Goal: Task Accomplishment & Management: Complete application form

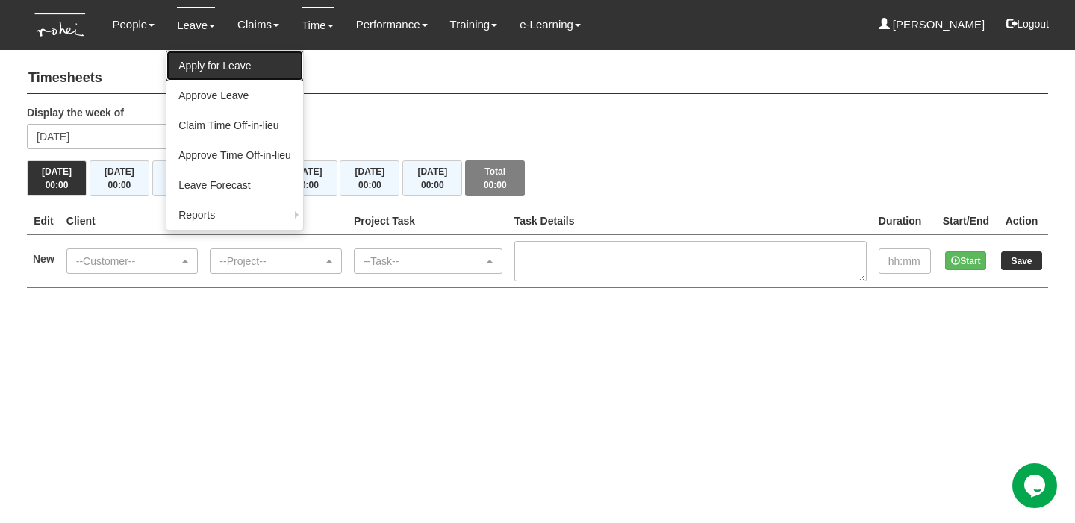
click at [237, 64] on link "Apply for Leave" at bounding box center [234, 66] width 137 height 30
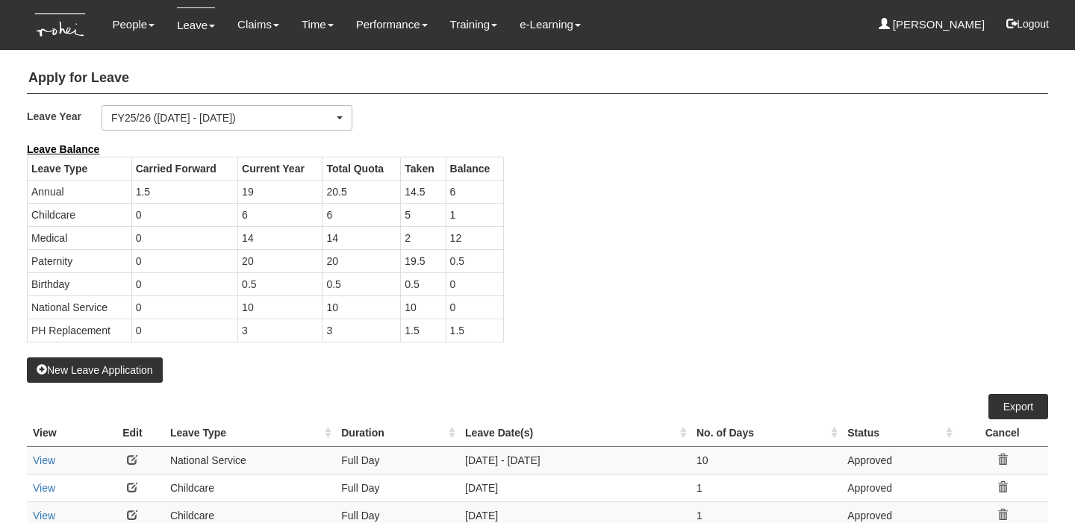
select select "50"
click at [107, 368] on button "New Leave Application" at bounding box center [95, 369] width 136 height 25
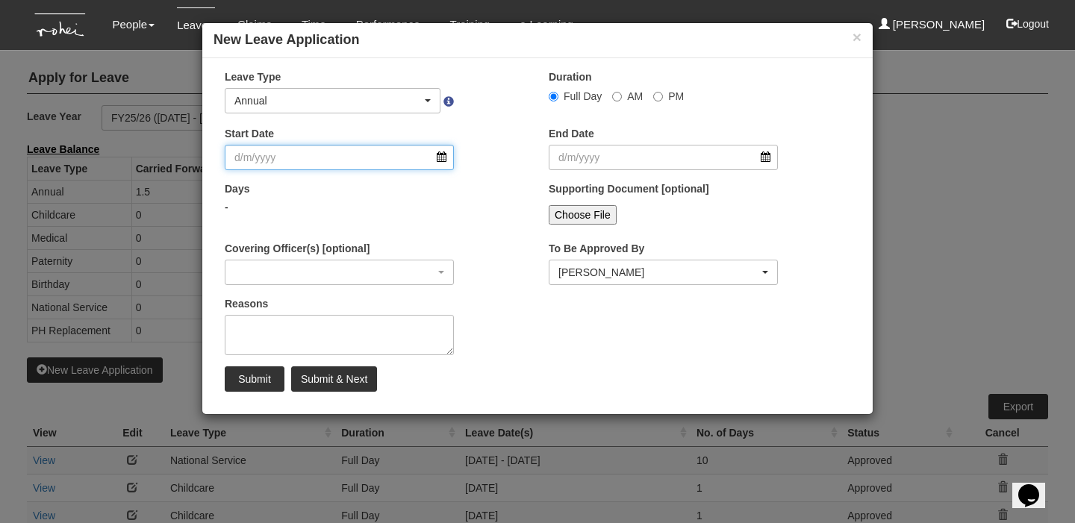
click at [400, 150] on input "Start Date" at bounding box center [339, 157] width 229 height 25
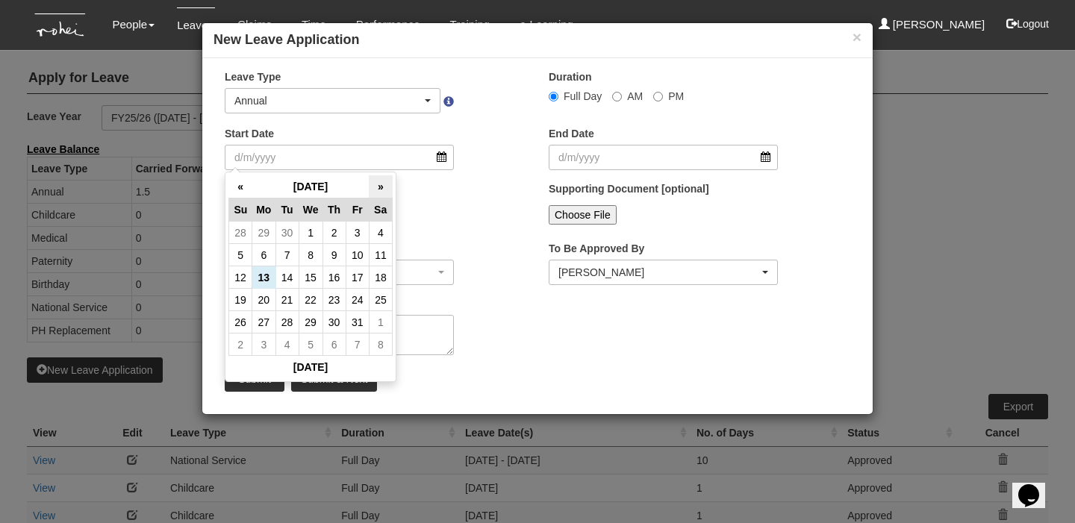
click at [383, 190] on th "»" at bounding box center [380, 186] width 23 height 23
click at [860, 39] on button "×" at bounding box center [856, 37] width 9 height 16
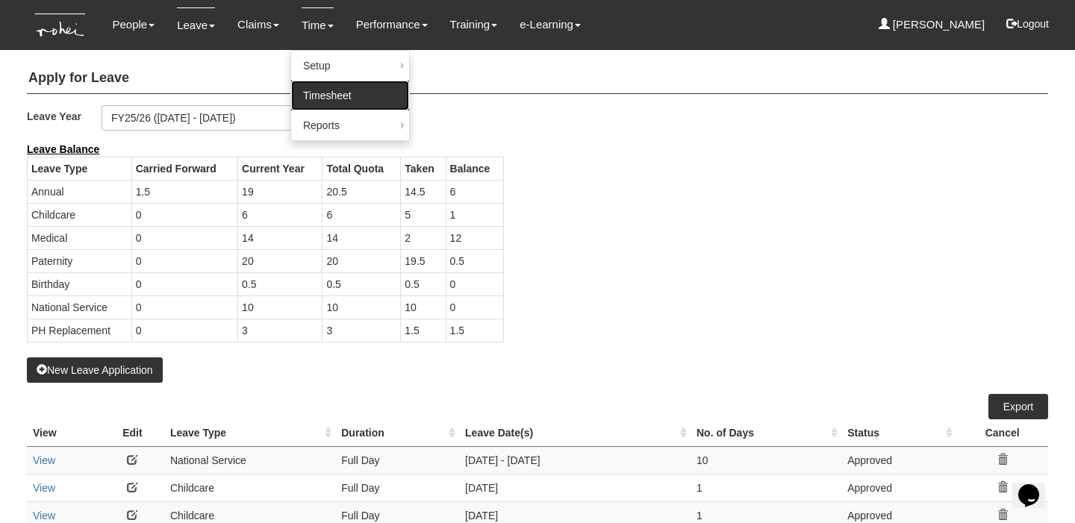
click at [296, 96] on link "Timesheet" at bounding box center [350, 96] width 118 height 30
